Goal: Register for event/course

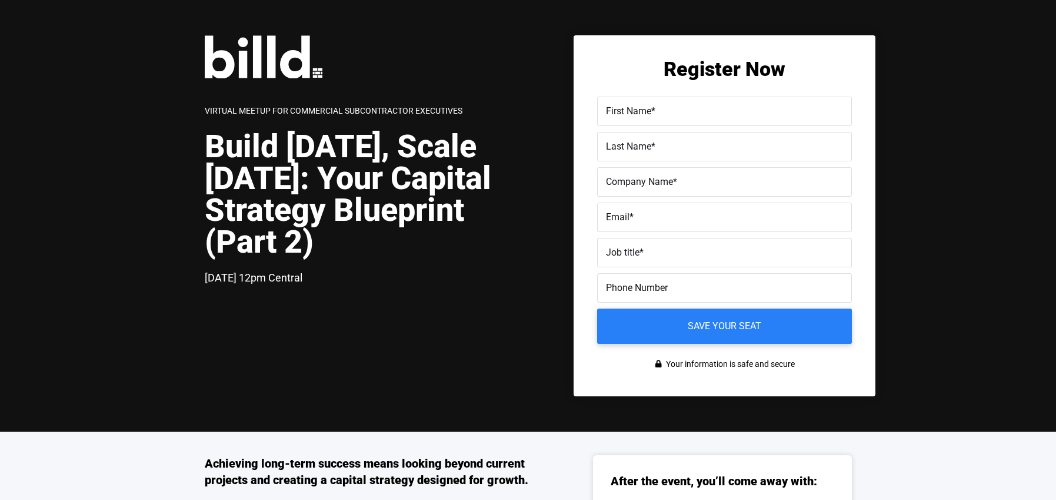
click at [632, 108] on span "First Name" at bounding box center [628, 110] width 45 height 11
click at [632, 108] on input "First Name *" at bounding box center [724, 110] width 255 height 29
type input "[PERSON_NAME]"
type input "m"
type input "billd"
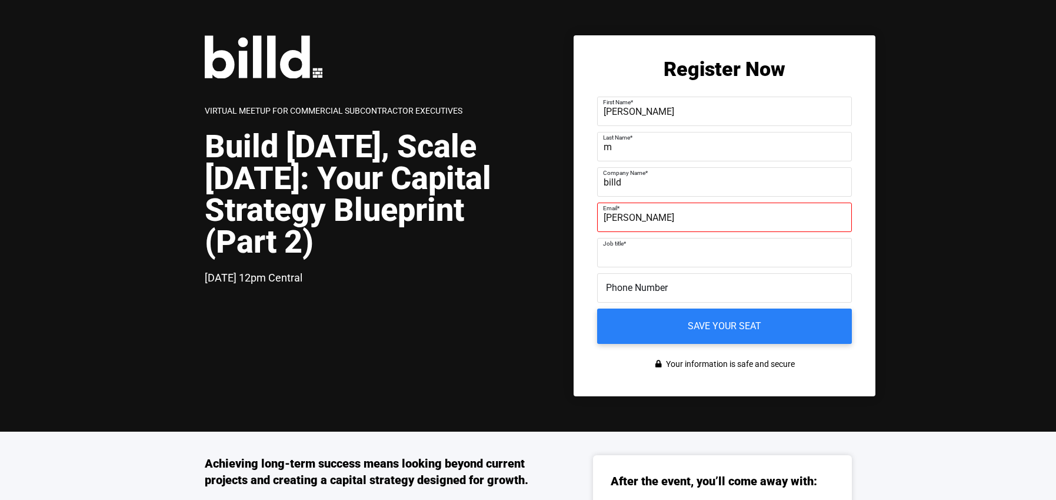
click at [668, 217] on input "[PERSON_NAME]" at bounding box center [724, 216] width 255 height 29
type input "[PERSON_NAME][EMAIL_ADDRESS][DOMAIN_NAME]"
type input "b"
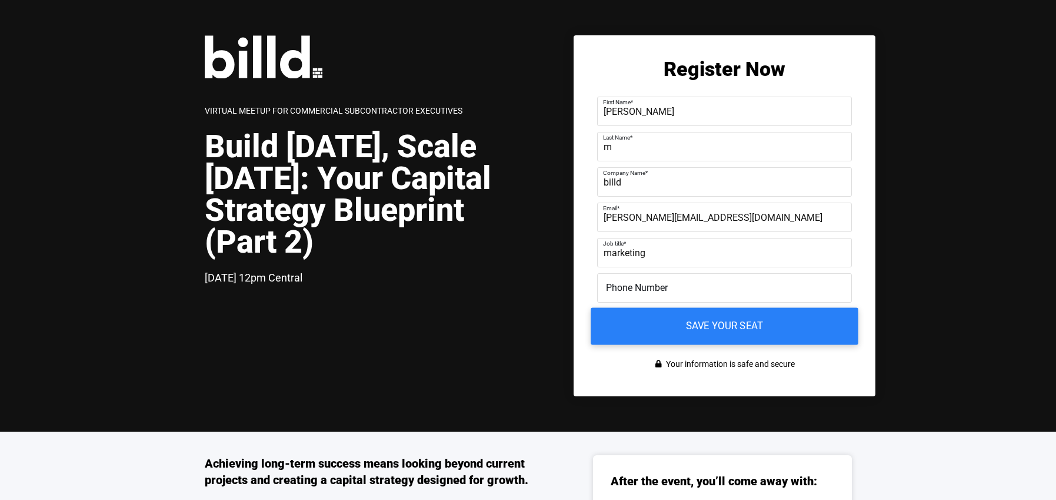
type input "marketing"
click at [665, 328] on input "Save your seat" at bounding box center [725, 326] width 268 height 37
